Goal: Task Accomplishment & Management: Use online tool/utility

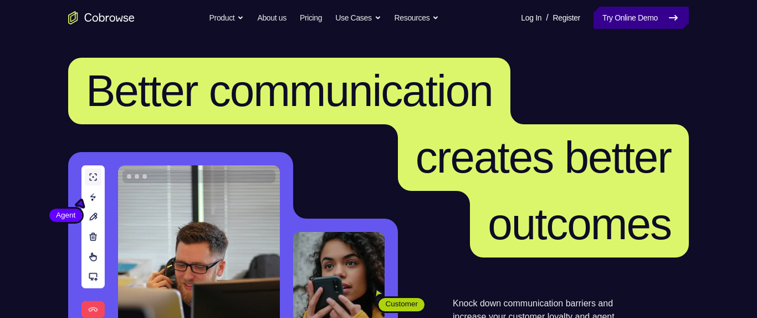
click at [629, 14] on link "Try Online Demo" at bounding box center [641, 18] width 95 height 22
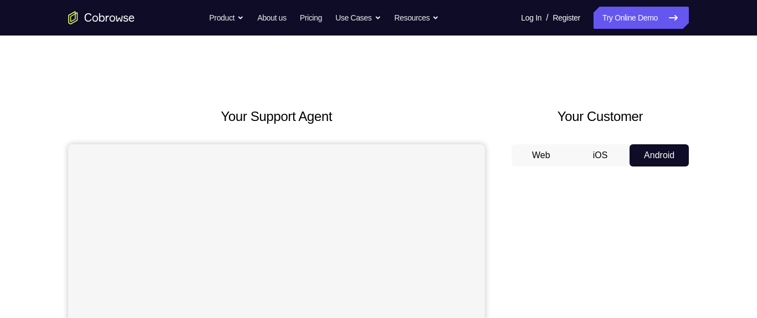
click at [663, 153] on button "Android" at bounding box center [659, 155] width 59 height 22
drag, startPoint x: 665, startPoint y: 168, endPoint x: 669, endPoint y: 284, distance: 115.9
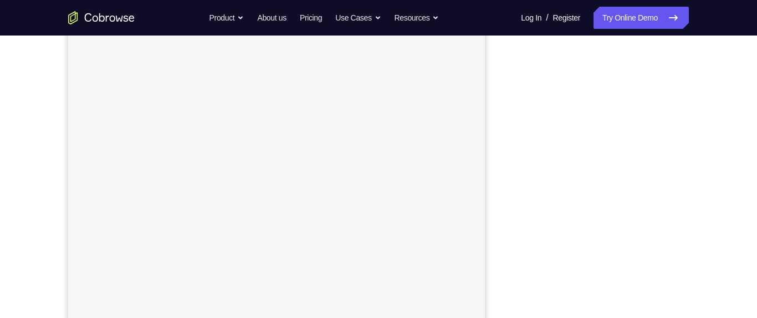
scroll to position [148, 0]
